Goal: Contribute content: Add original content to the website for others to see

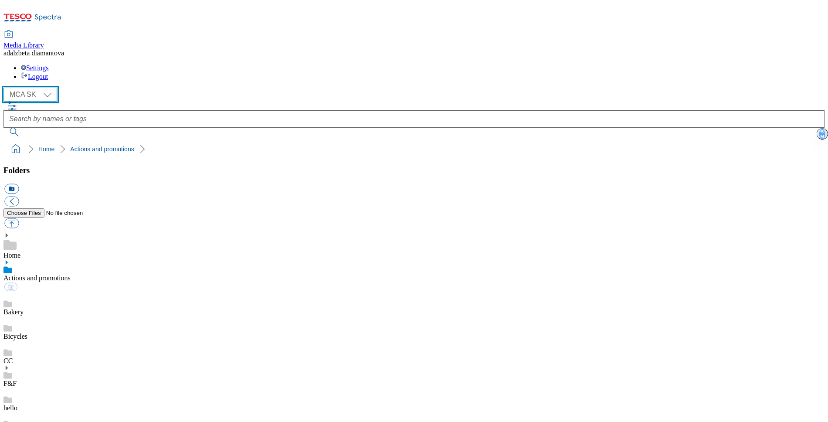
click at [49, 88] on select "MCA CZ MCA HU MCA SK" at bounding box center [30, 95] width 54 height 14
select select "flare-mca-hu"
click at [6, 88] on select "MCA CZ MCA HU MCA SK" at bounding box center [30, 95] width 54 height 14
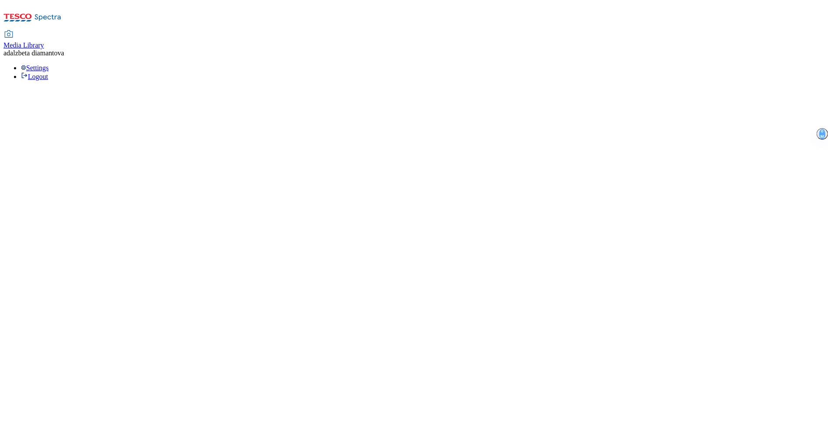
select select "flare-mca-hu"
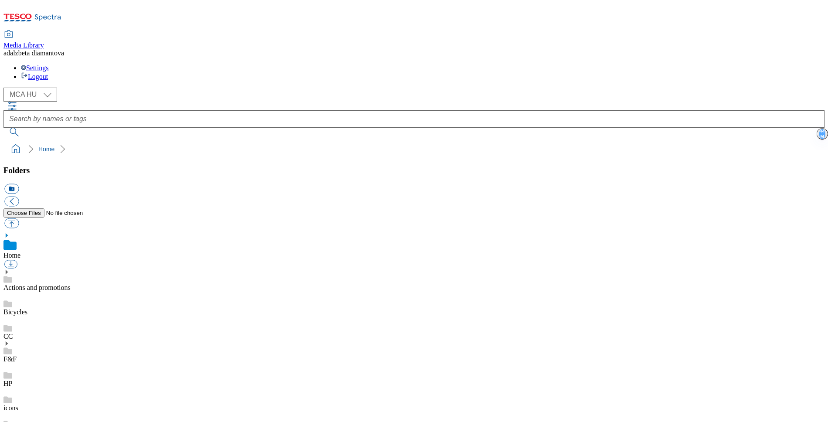
click at [71, 284] on link "Actions and promotions" at bounding box center [36, 287] width 67 height 7
click at [19, 218] on button "button" at bounding box center [11, 223] width 14 height 10
type input "C:\fakepath\hu-wk31-ac-animals-day.png"
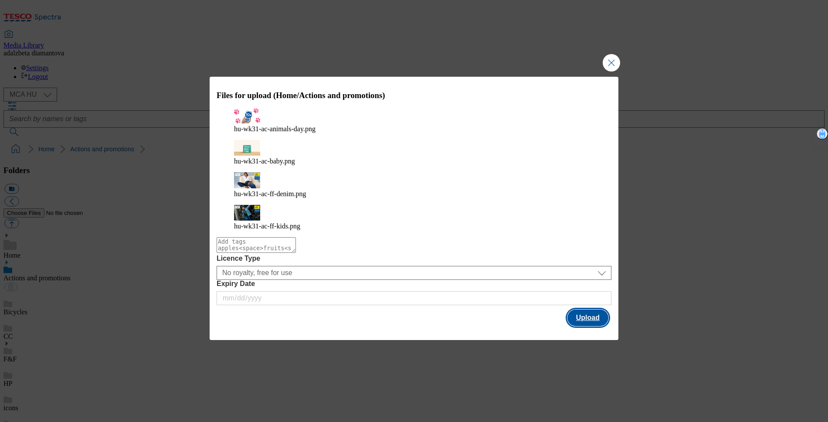
click at [594, 309] on button "Upload" at bounding box center [587, 317] width 41 height 17
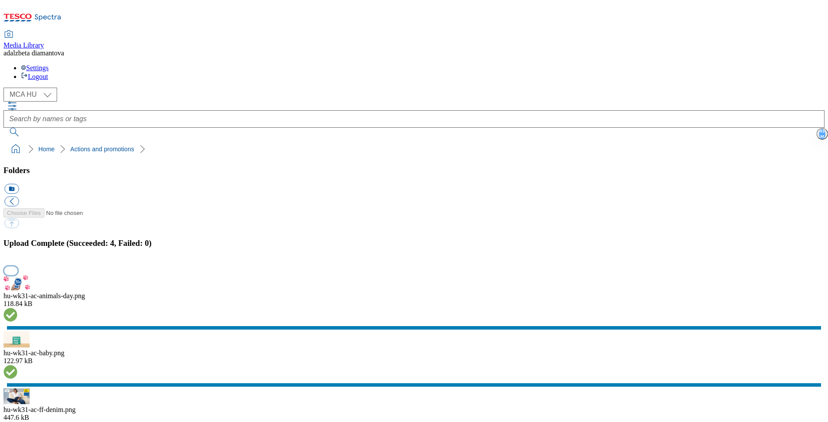
click at [17, 266] on button "button" at bounding box center [10, 270] width 13 height 8
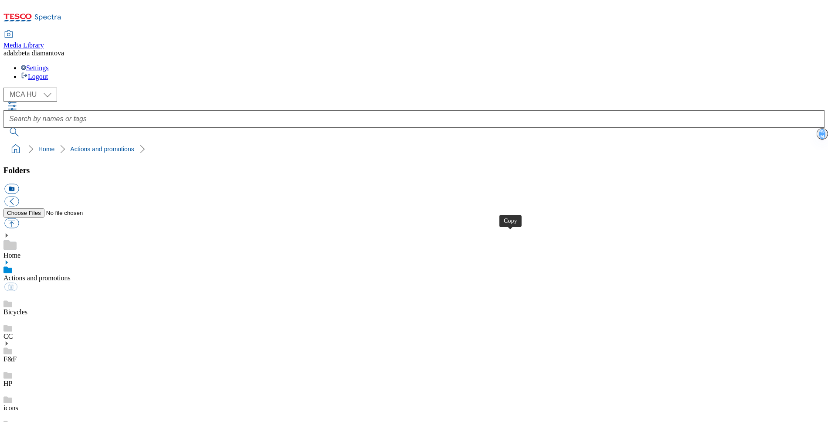
checkbox input "true"
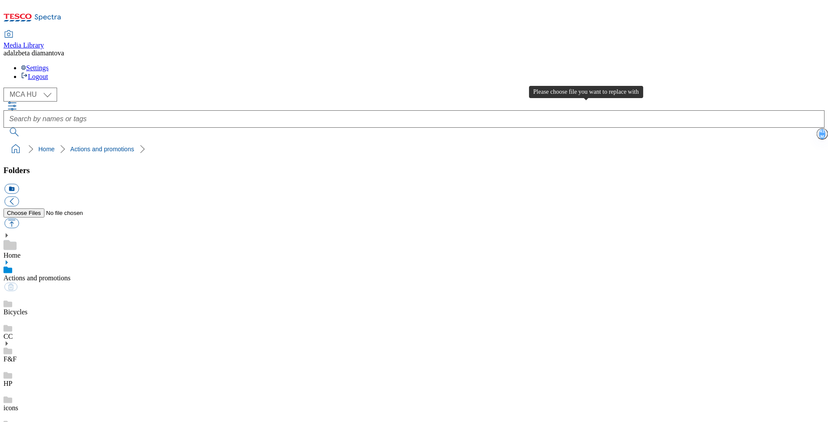
type input "C:\fakepath\Background (2).png"
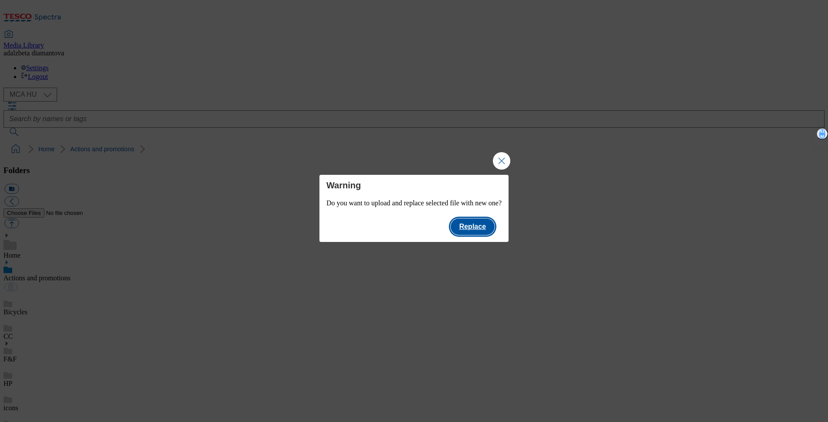
click at [484, 228] on button "Replace" at bounding box center [473, 226] width 44 height 17
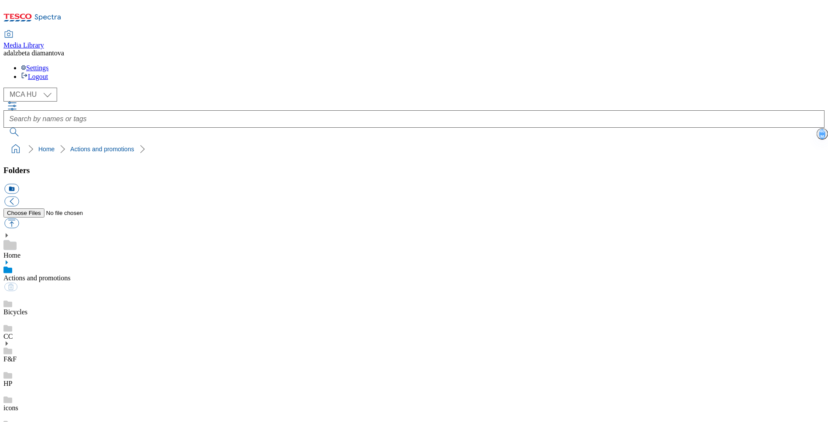
drag, startPoint x: 823, startPoint y: 237, endPoint x: 591, endPoint y: 176, distance: 239.6
checkbox input "true"
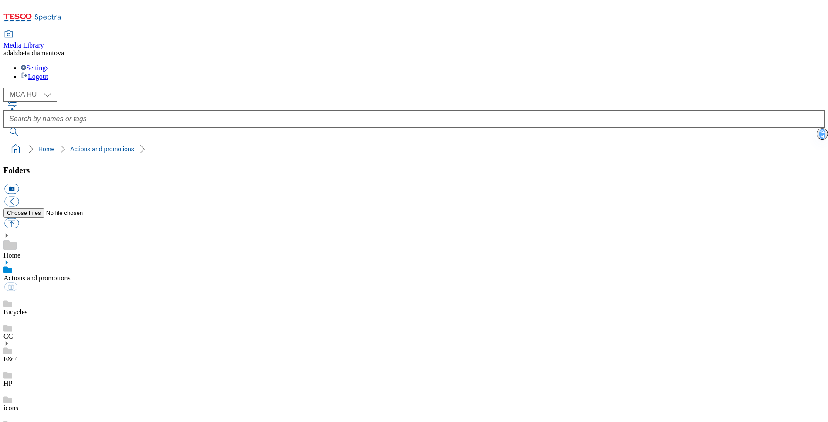
checkbox input "false"
type input "C:\fakepath\Background (1).png"
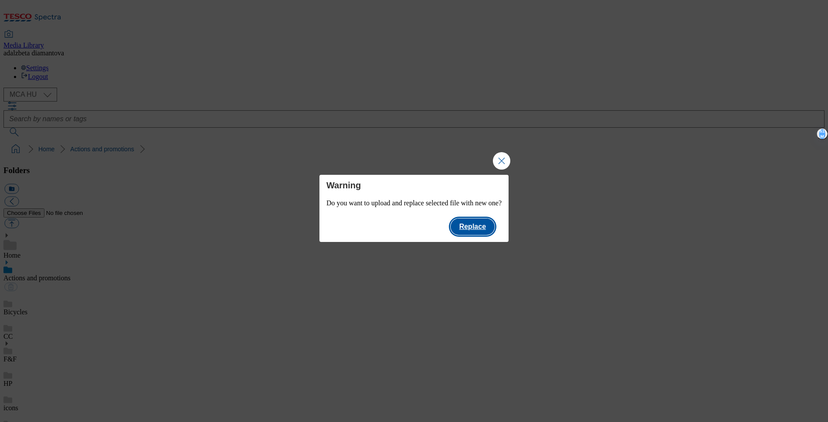
click at [490, 234] on button "Replace" at bounding box center [473, 226] width 44 height 17
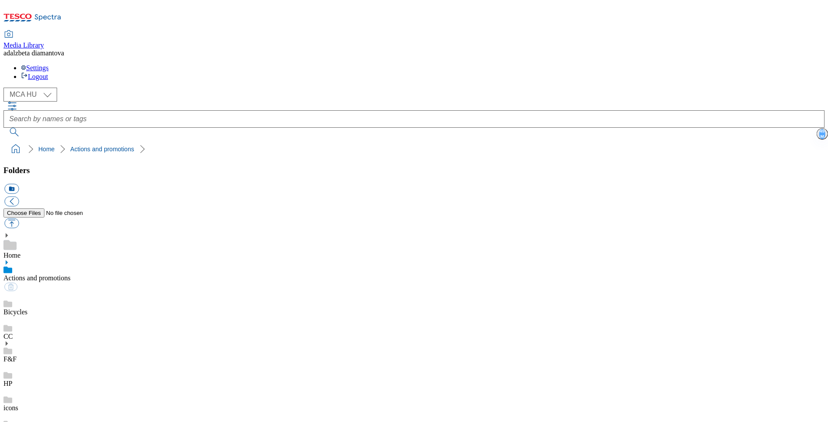
drag, startPoint x: 269, startPoint y: 136, endPoint x: 220, endPoint y: 146, distance: 49.2
checkbox input "false"
click at [12, 380] on link "HP" at bounding box center [7, 383] width 9 height 7
click at [19, 218] on button "button" at bounding box center [11, 223] width 14 height 10
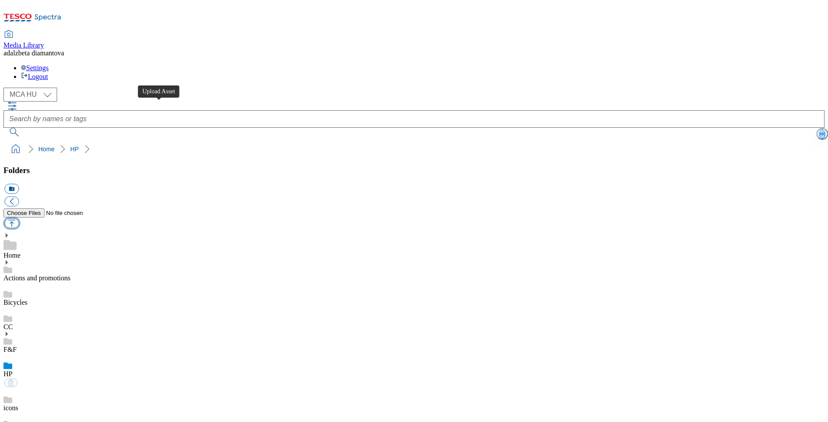
click at [19, 218] on button "button" at bounding box center [11, 223] width 14 height 10
type input "C:\fakepath\hu-wk31-hp-product01.png"
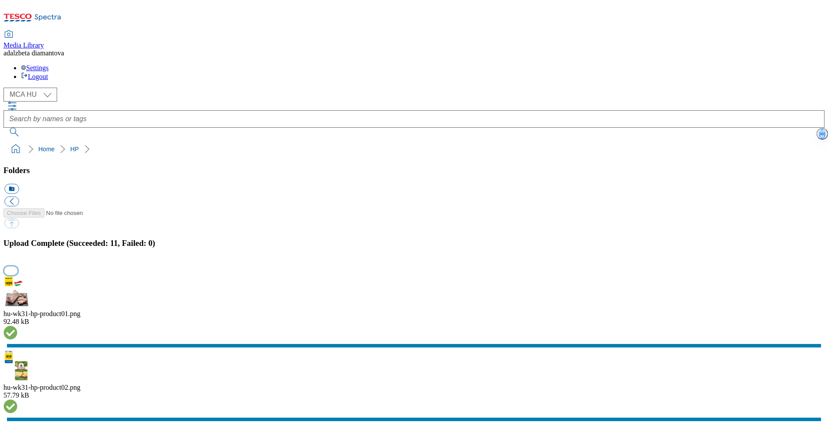
click at [17, 266] on button "button" at bounding box center [10, 270] width 13 height 8
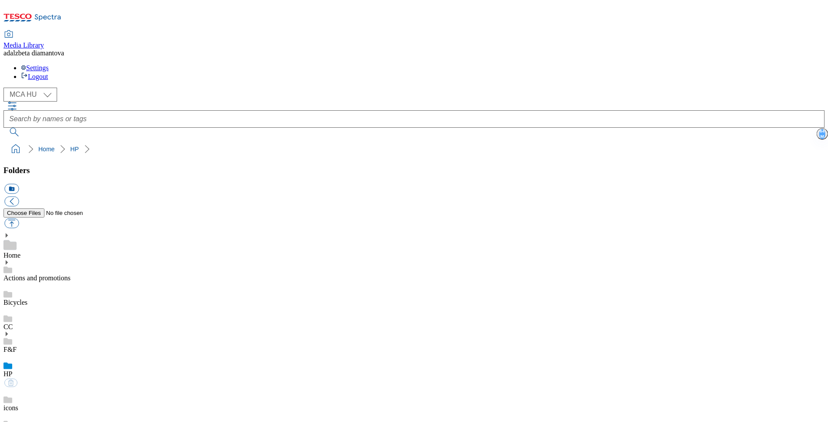
click at [54, 274] on link "Actions and promotions" at bounding box center [36, 277] width 67 height 7
click at [12, 380] on link "HP" at bounding box center [7, 383] width 9 height 7
click at [71, 274] on link "Actions and promotions" at bounding box center [36, 277] width 67 height 7
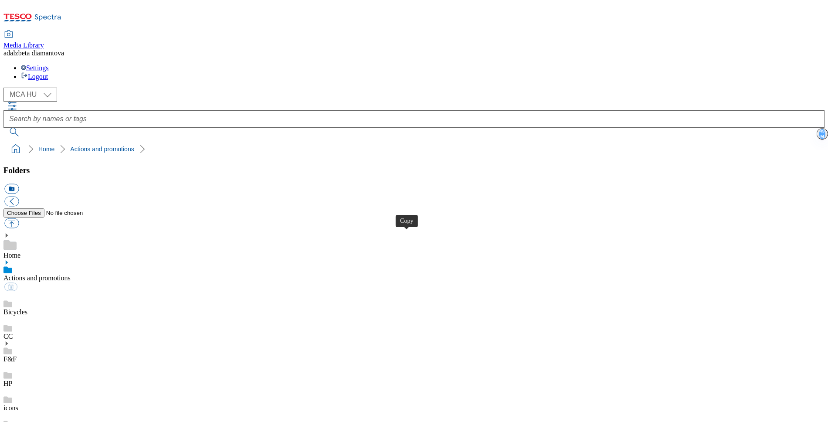
checkbox input "true"
type input "C:\fakepath\hu-wk31-ac-animals-day.png"
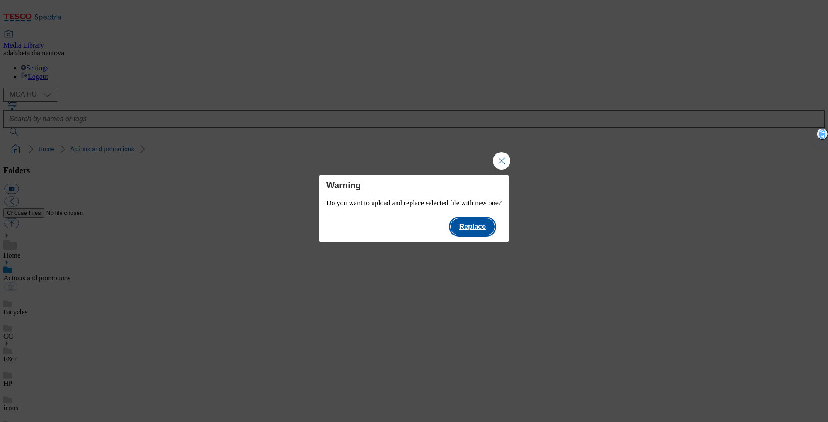
click at [495, 223] on button "Replace" at bounding box center [473, 226] width 44 height 17
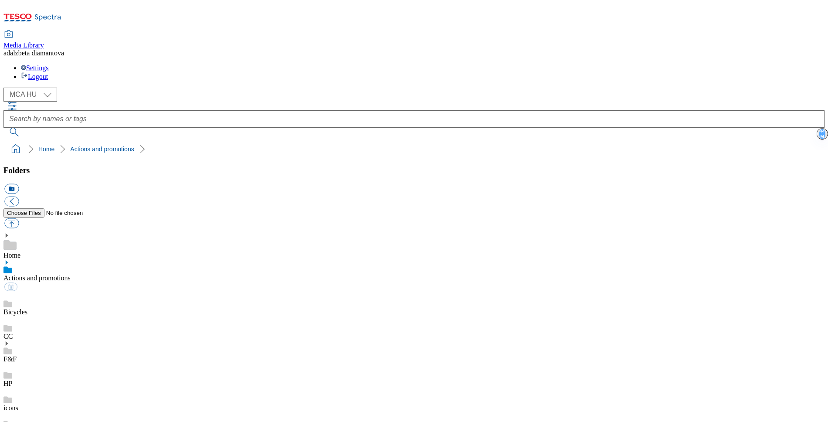
click at [51, 363] on div "HP" at bounding box center [413, 375] width 821 height 24
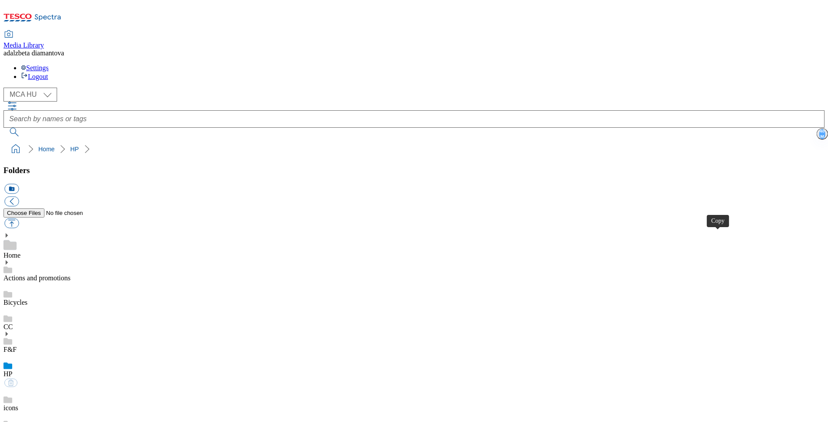
drag, startPoint x: 39, startPoint y: 184, endPoint x: 44, endPoint y: 196, distance: 12.3
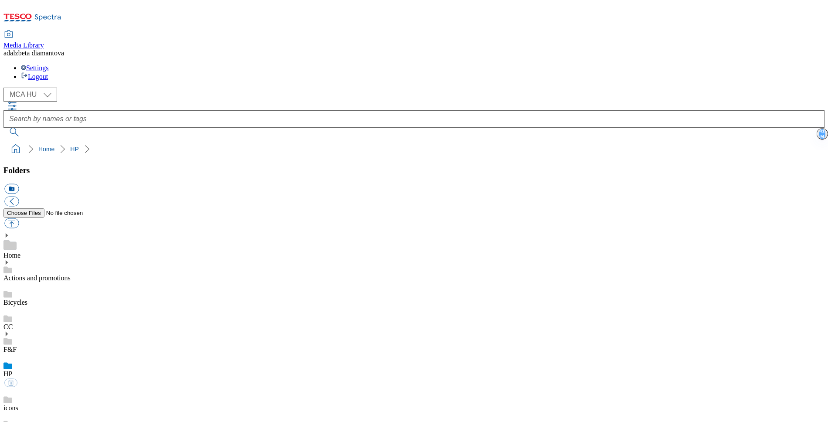
click at [17, 346] on link "F&F" at bounding box center [9, 349] width 13 height 7
click at [12, 380] on link "HP" at bounding box center [7, 383] width 9 height 7
